Goal: Information Seeking & Learning: Understand process/instructions

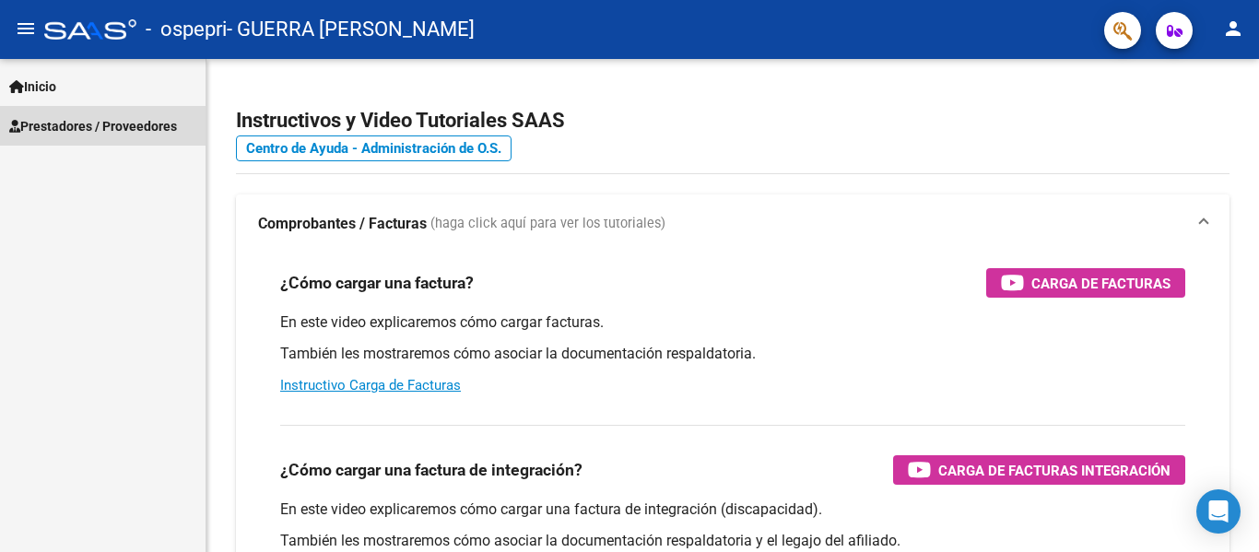
click at [102, 119] on span "Prestadores / Proveedores" at bounding box center [93, 126] width 168 height 20
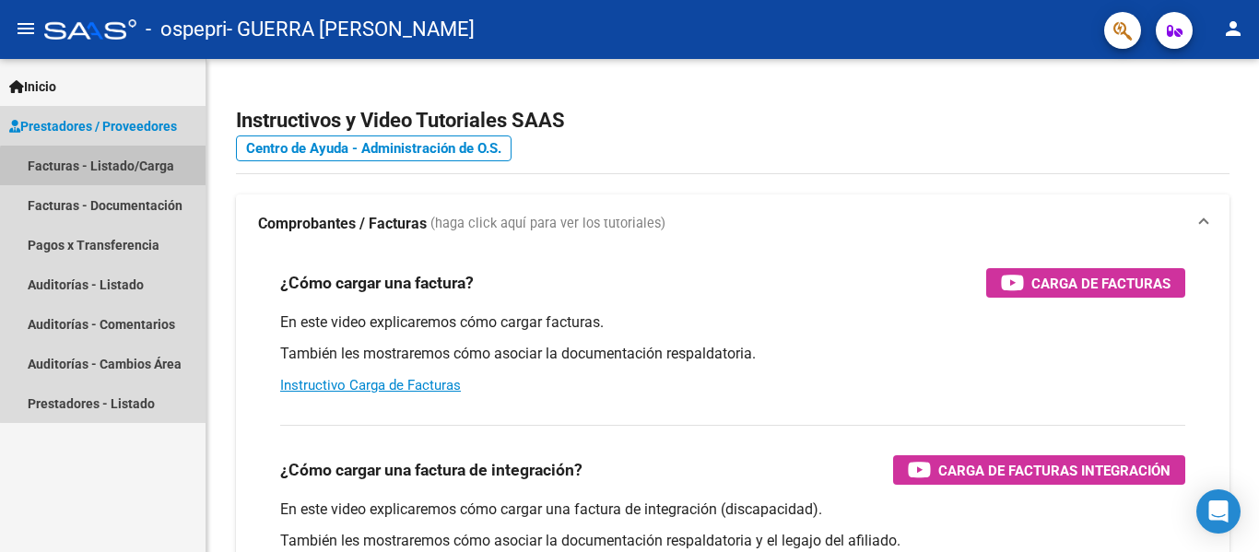
click at [109, 168] on link "Facturas - Listado/Carga" at bounding box center [102, 166] width 205 height 40
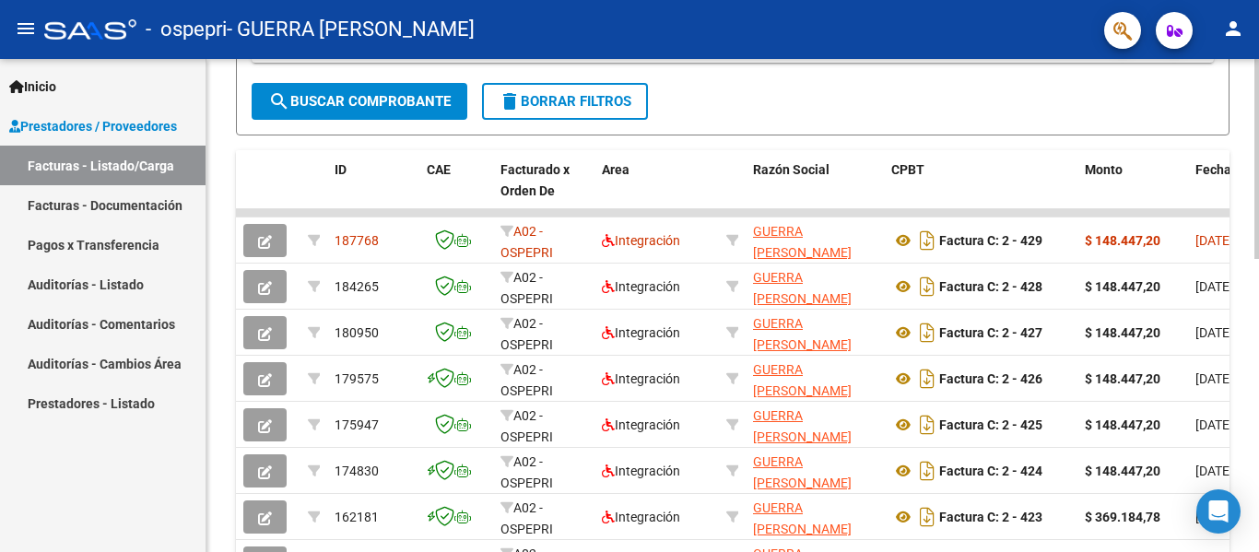
scroll to position [520, 0]
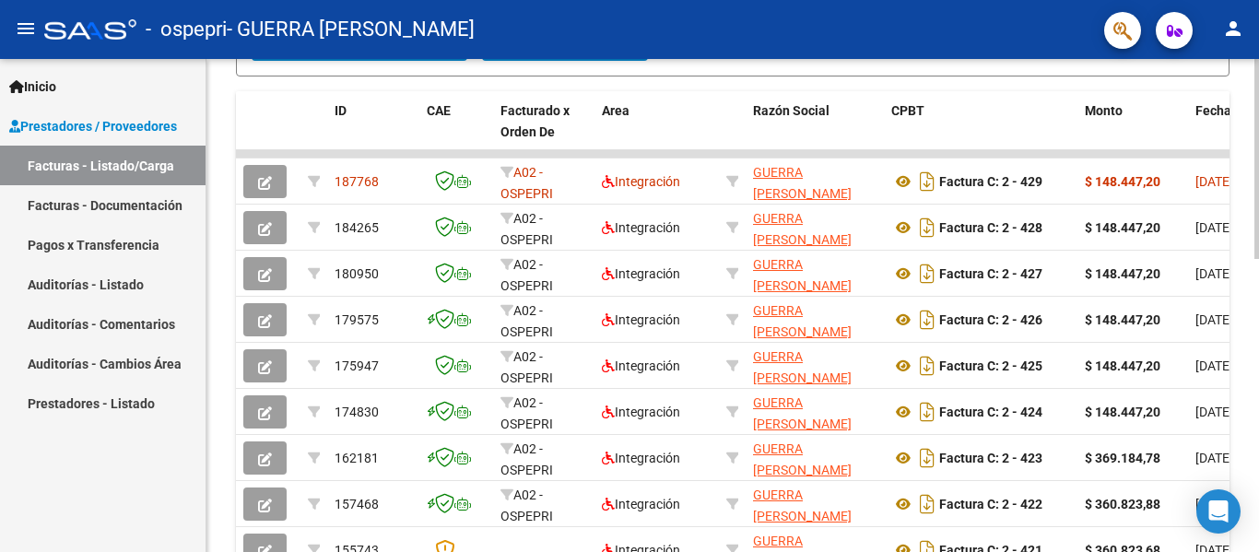
click at [1258, 363] on div at bounding box center [1256, 378] width 5 height 200
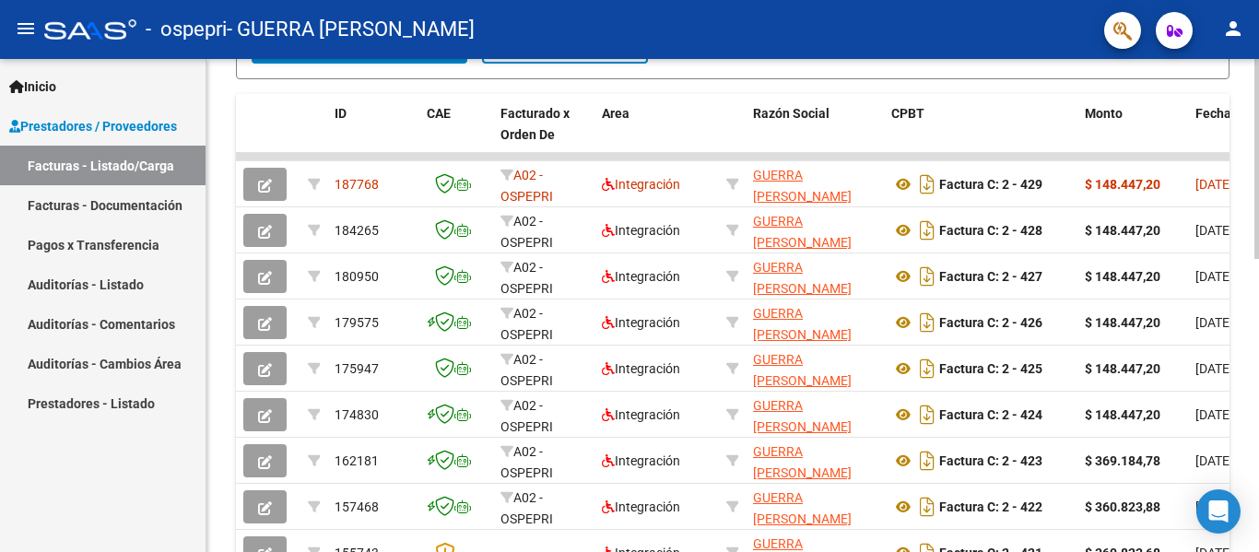
scroll to position [33, 0]
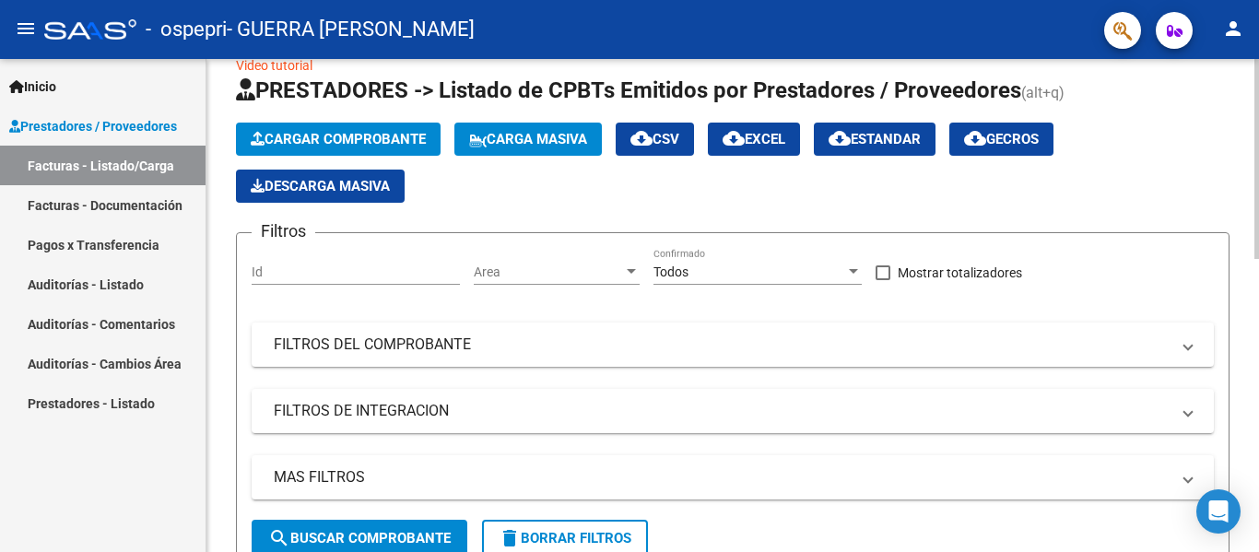
click at [1258, 178] on div at bounding box center [1256, 305] width 5 height 493
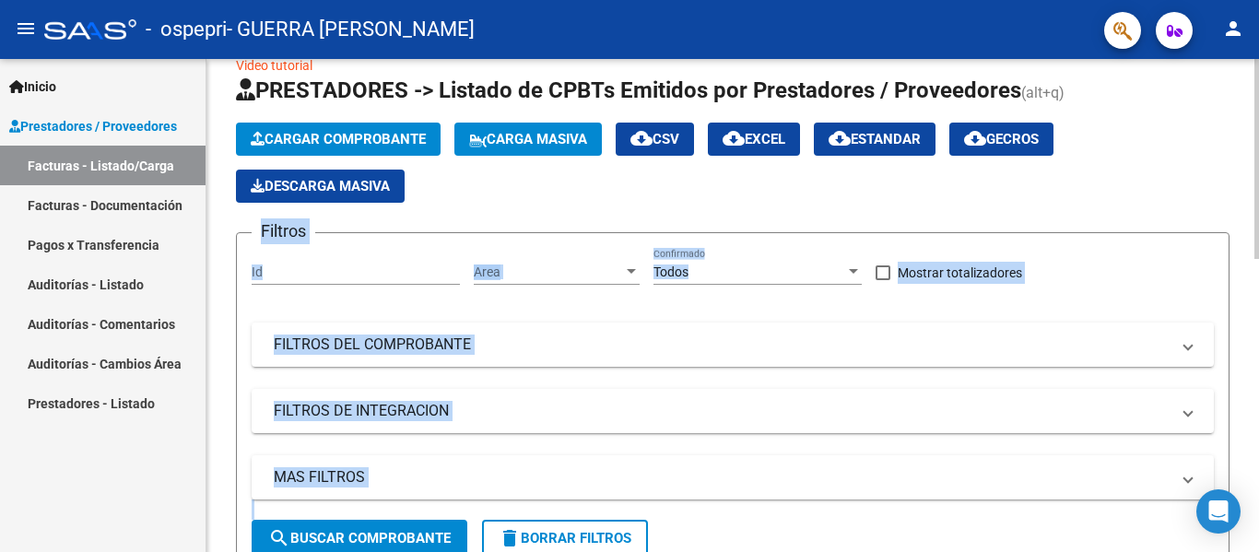
drag, startPoint x: 1250, startPoint y: 87, endPoint x: 1258, endPoint y: 122, distance: 35.8
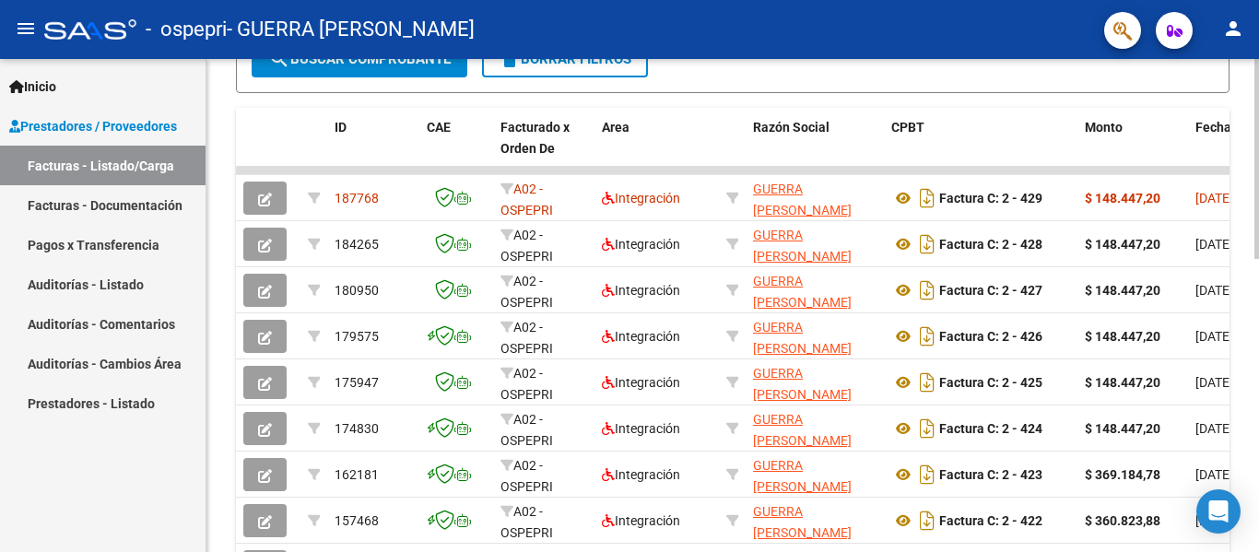
scroll to position [500, 0]
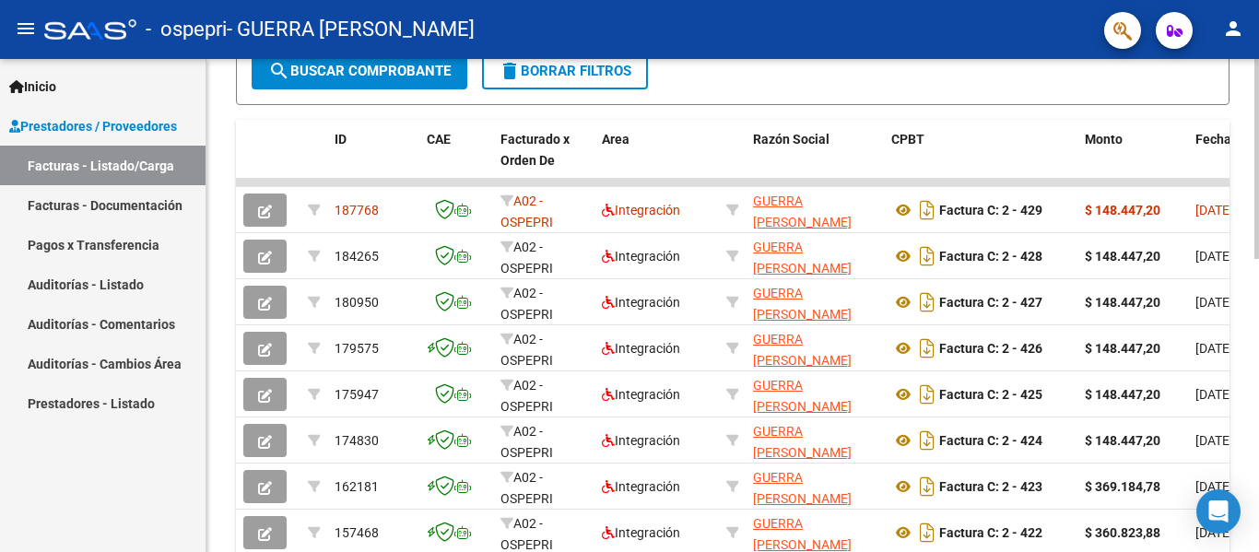
click at [1257, 311] on div at bounding box center [1256, 366] width 5 height 200
click at [1258, 321] on div at bounding box center [1256, 366] width 5 height 200
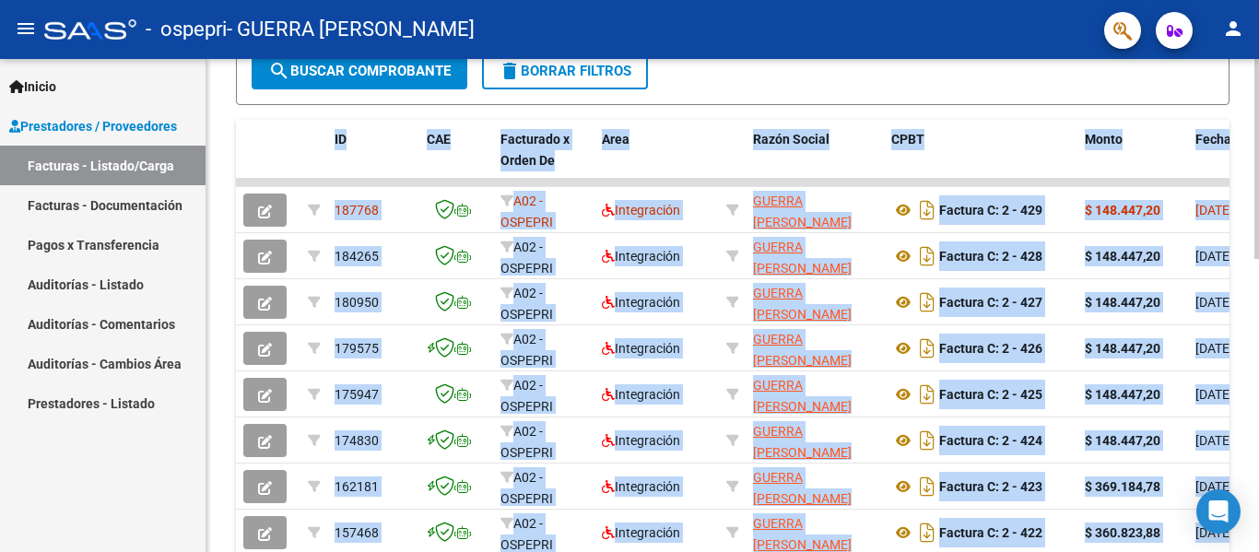
scroll to position [7, 0]
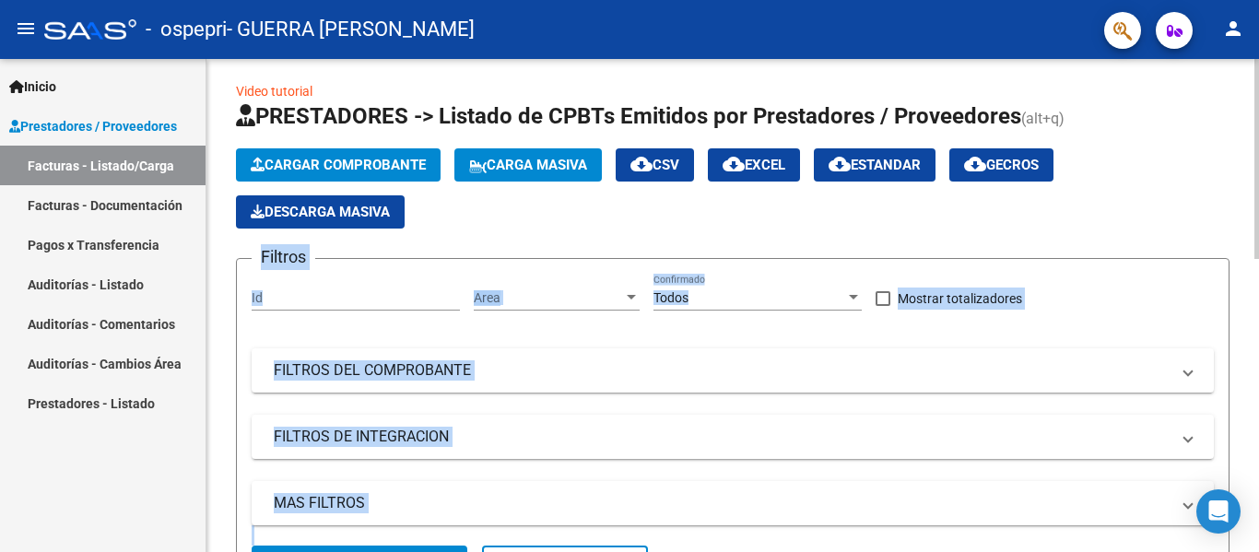
click at [1258, 219] on div at bounding box center [1256, 305] width 5 height 493
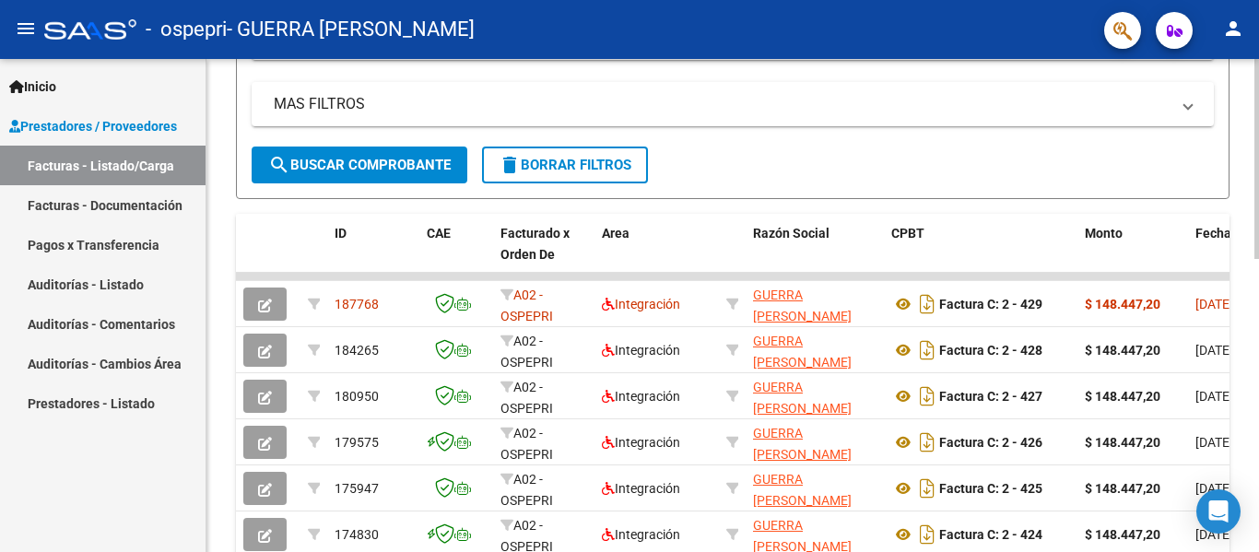
click at [1258, 382] on div at bounding box center [1256, 328] width 5 height 200
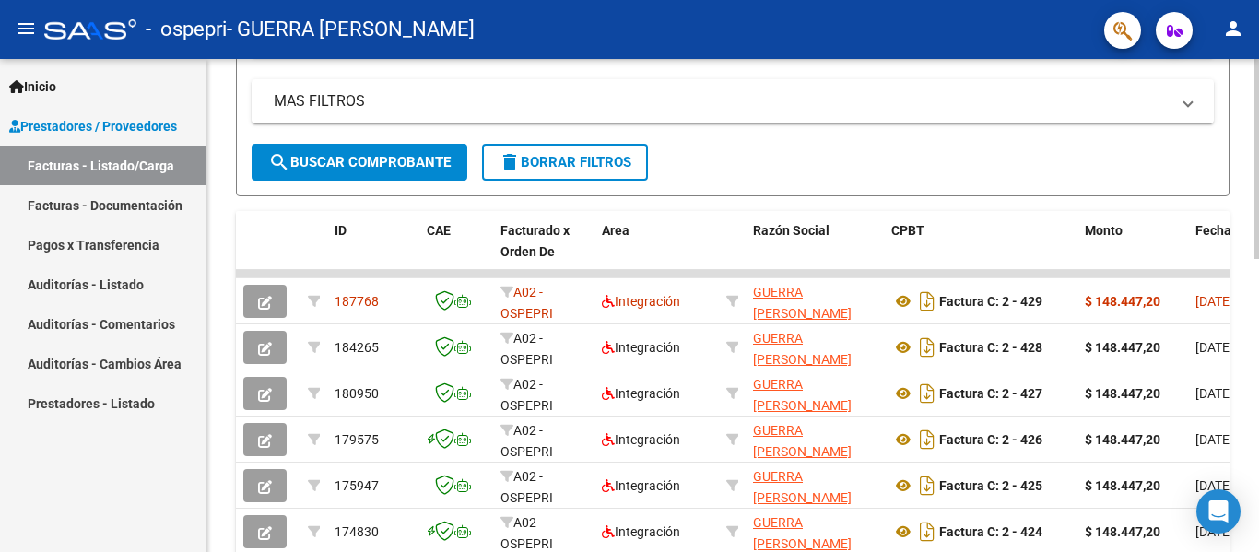
click at [1258, 330] on div at bounding box center [1256, 328] width 5 height 200
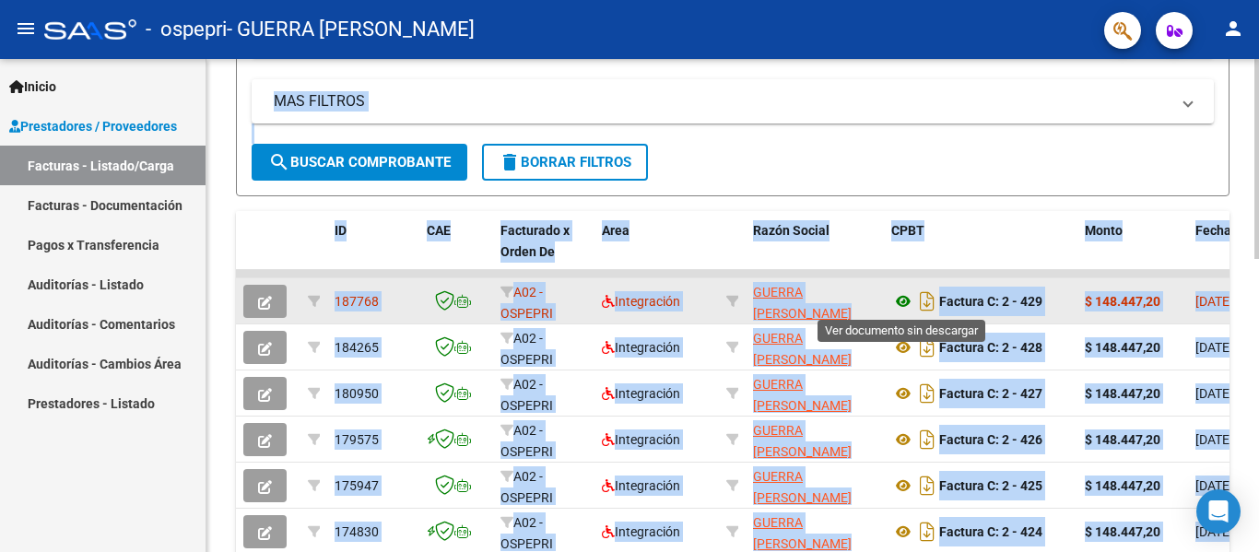
click at [900, 303] on icon at bounding box center [903, 301] width 24 height 22
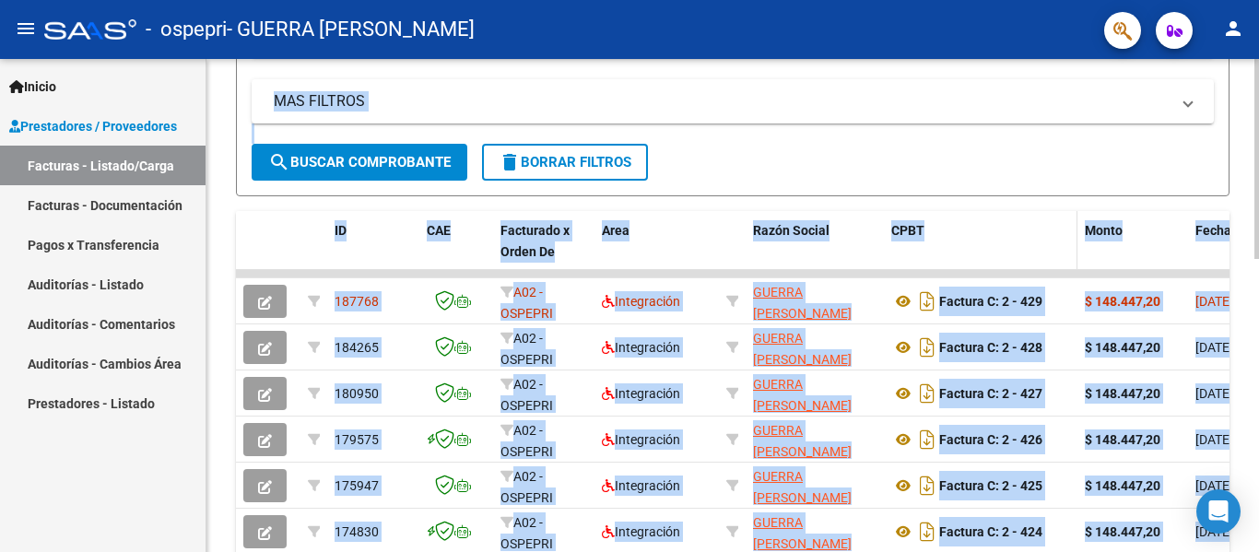
click at [1013, 234] on div "CPBT" at bounding box center [980, 230] width 179 height 21
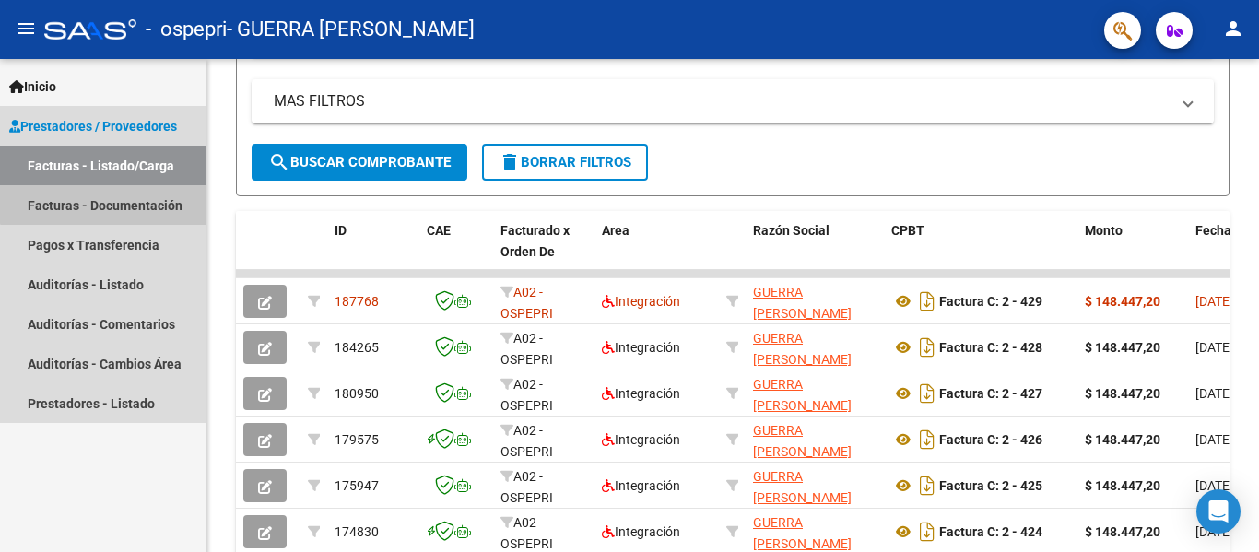
click at [118, 198] on link "Facturas - Documentación" at bounding box center [102, 205] width 205 height 40
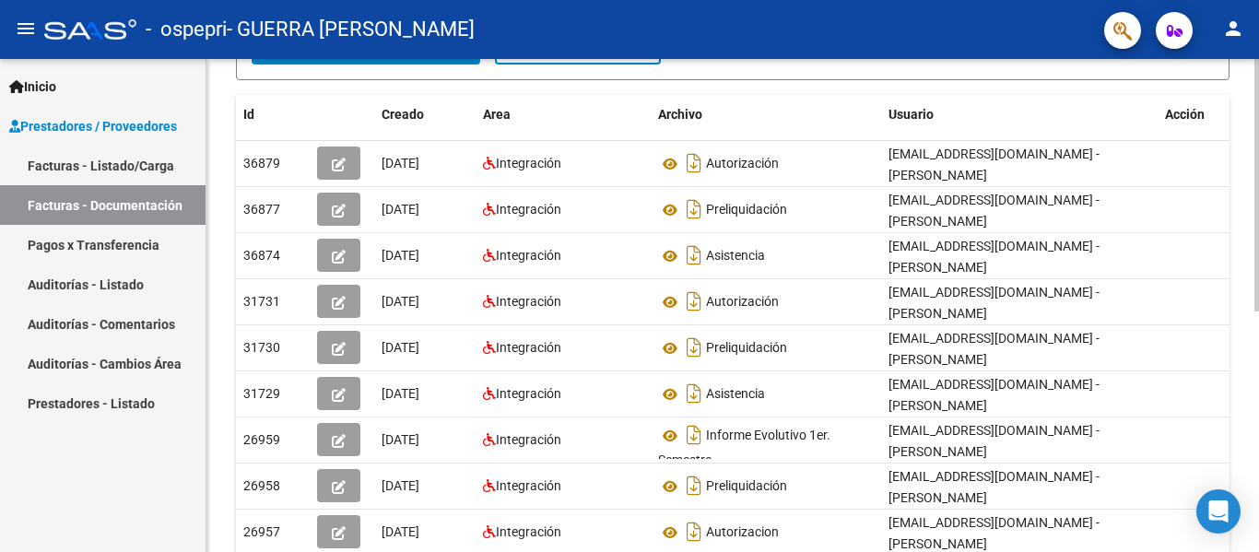
scroll to position [309, 0]
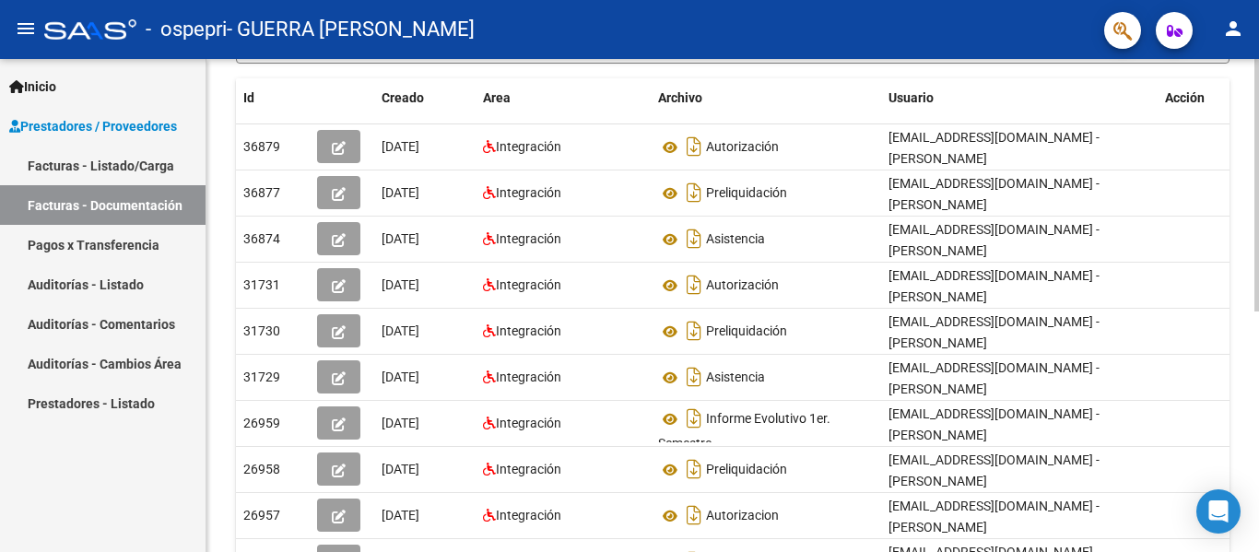
click at [1258, 292] on div at bounding box center [1256, 348] width 5 height 252
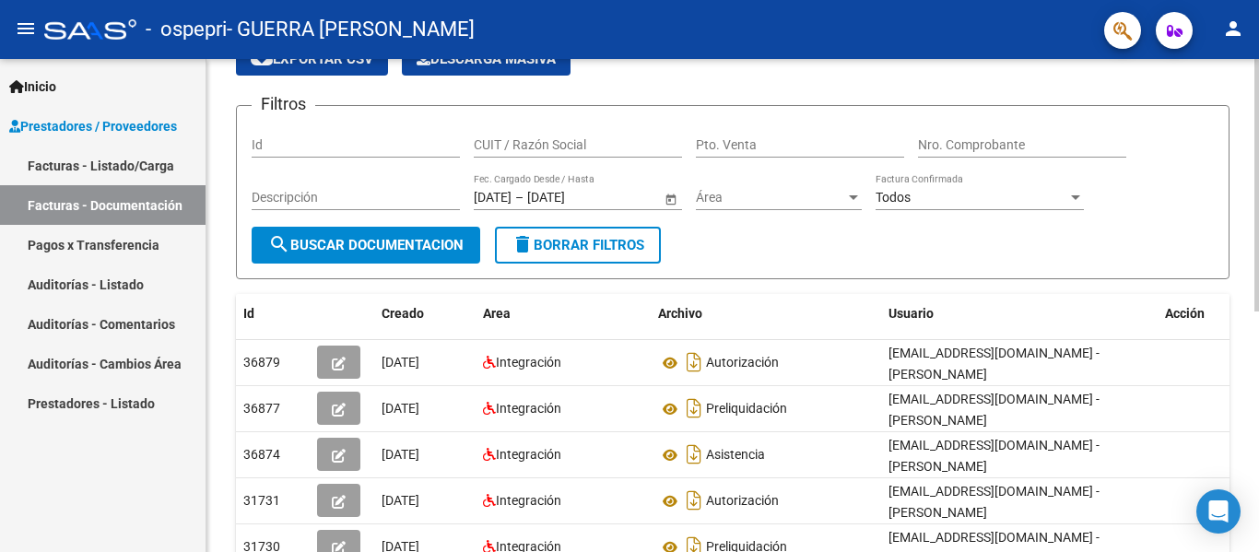
scroll to position [0, 0]
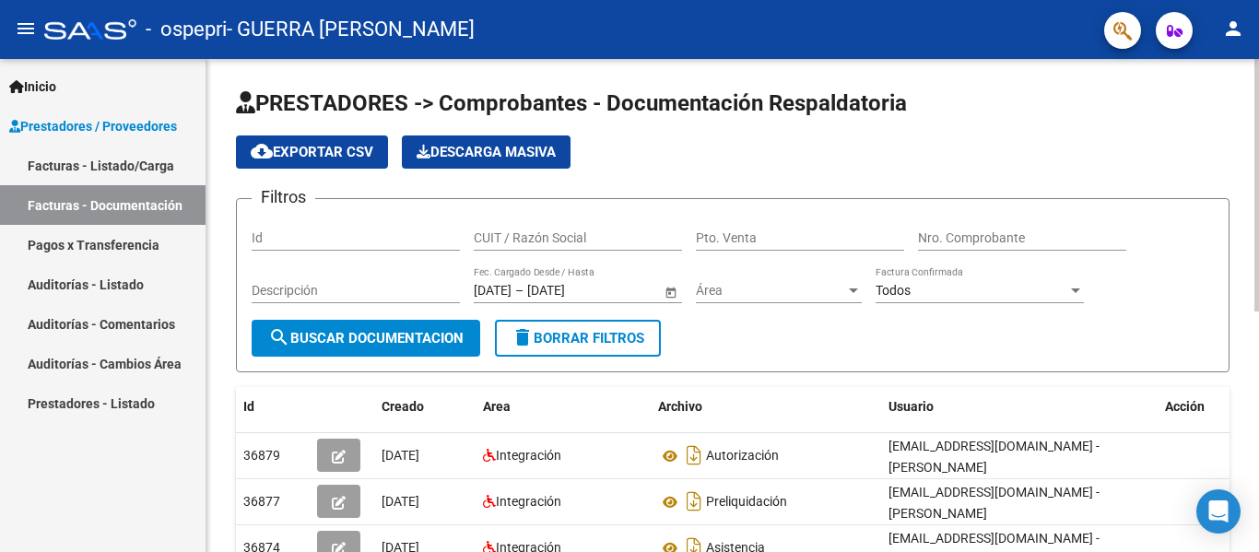
click at [1211, 88] on div "PRESTADORES -> Comprobantes - Documentación Respaldatoria cloud_download Export…" at bounding box center [734, 532] width 1057 height 946
